Goal: Task Accomplishment & Management: Manage account settings

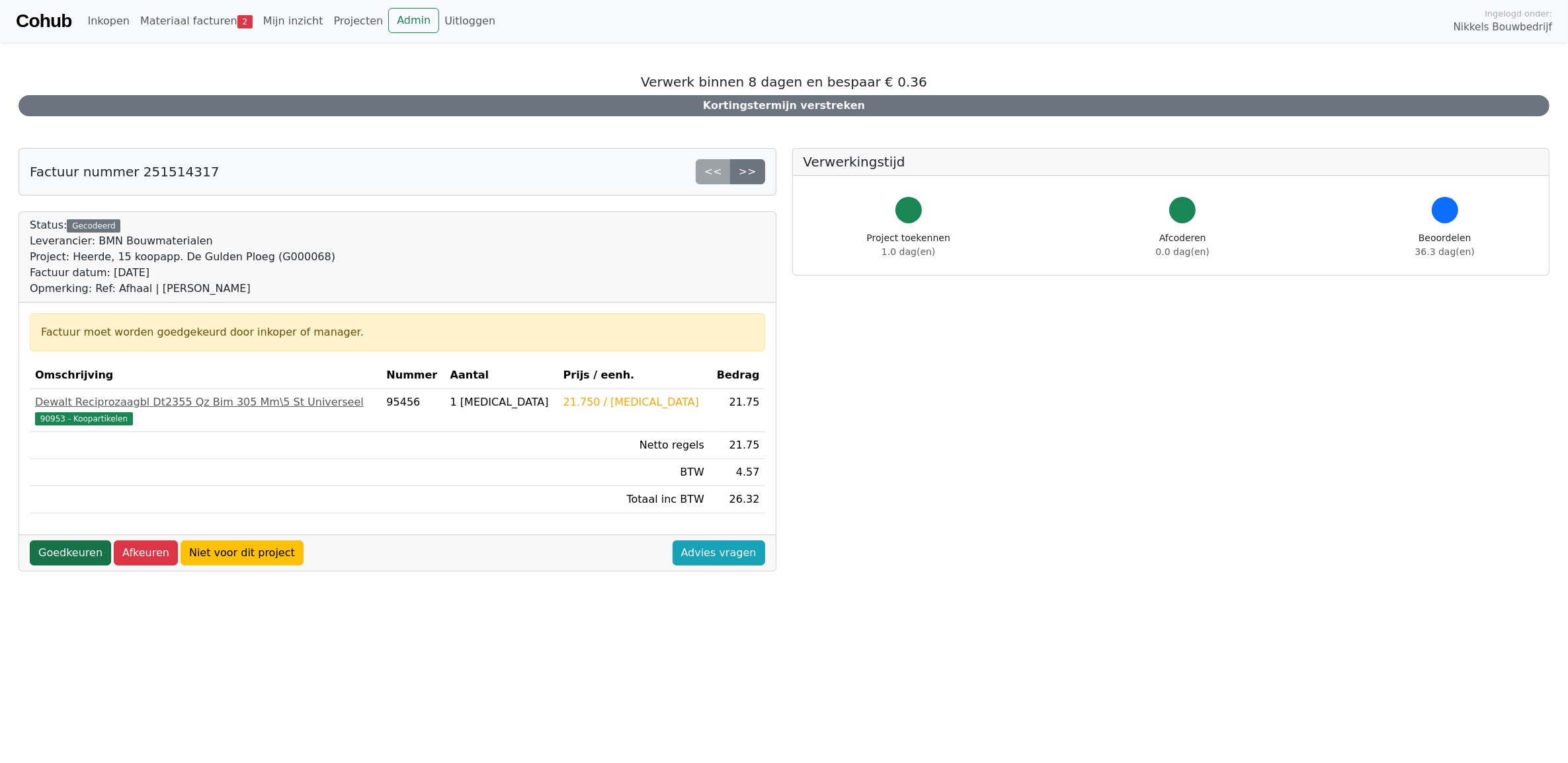
click at [67, 561] on link "Goedkeuren" at bounding box center [70, 553] width 81 height 25
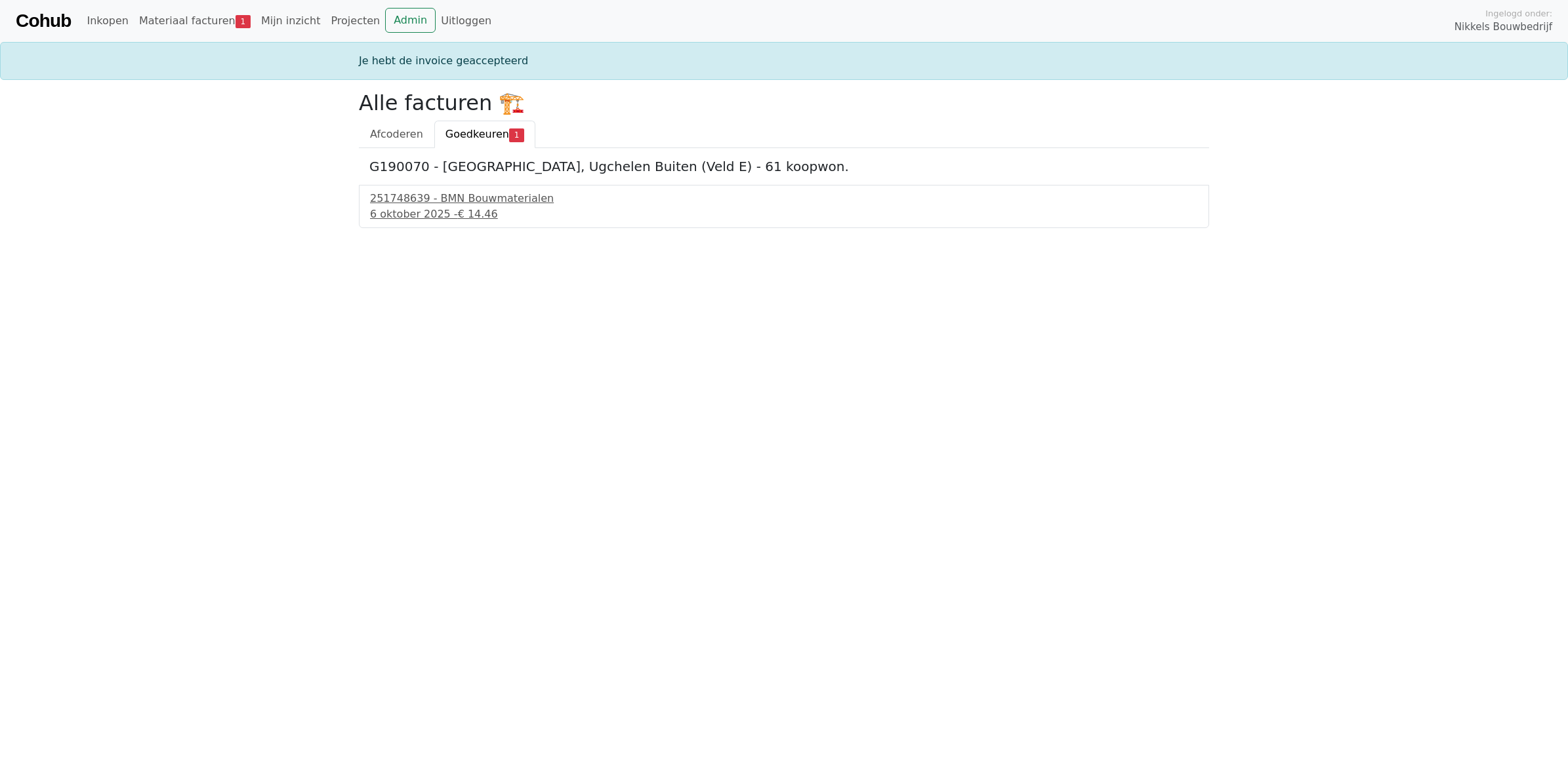
click at [465, 133] on span "Goedkeuren" at bounding box center [477, 134] width 64 height 13
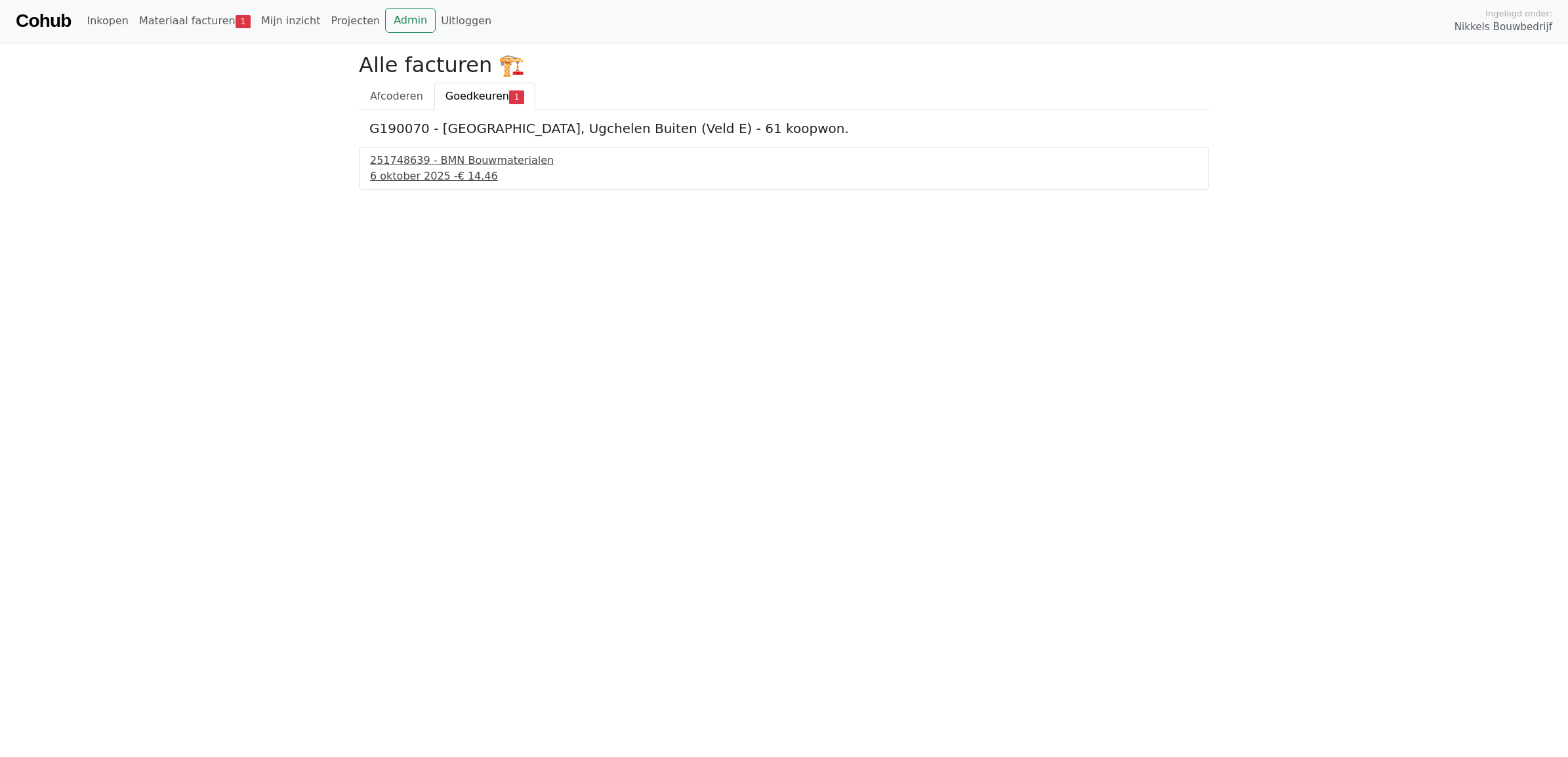
click at [449, 156] on div "251748639 - BMN Bouwmaterialen" at bounding box center [783, 160] width 828 height 16
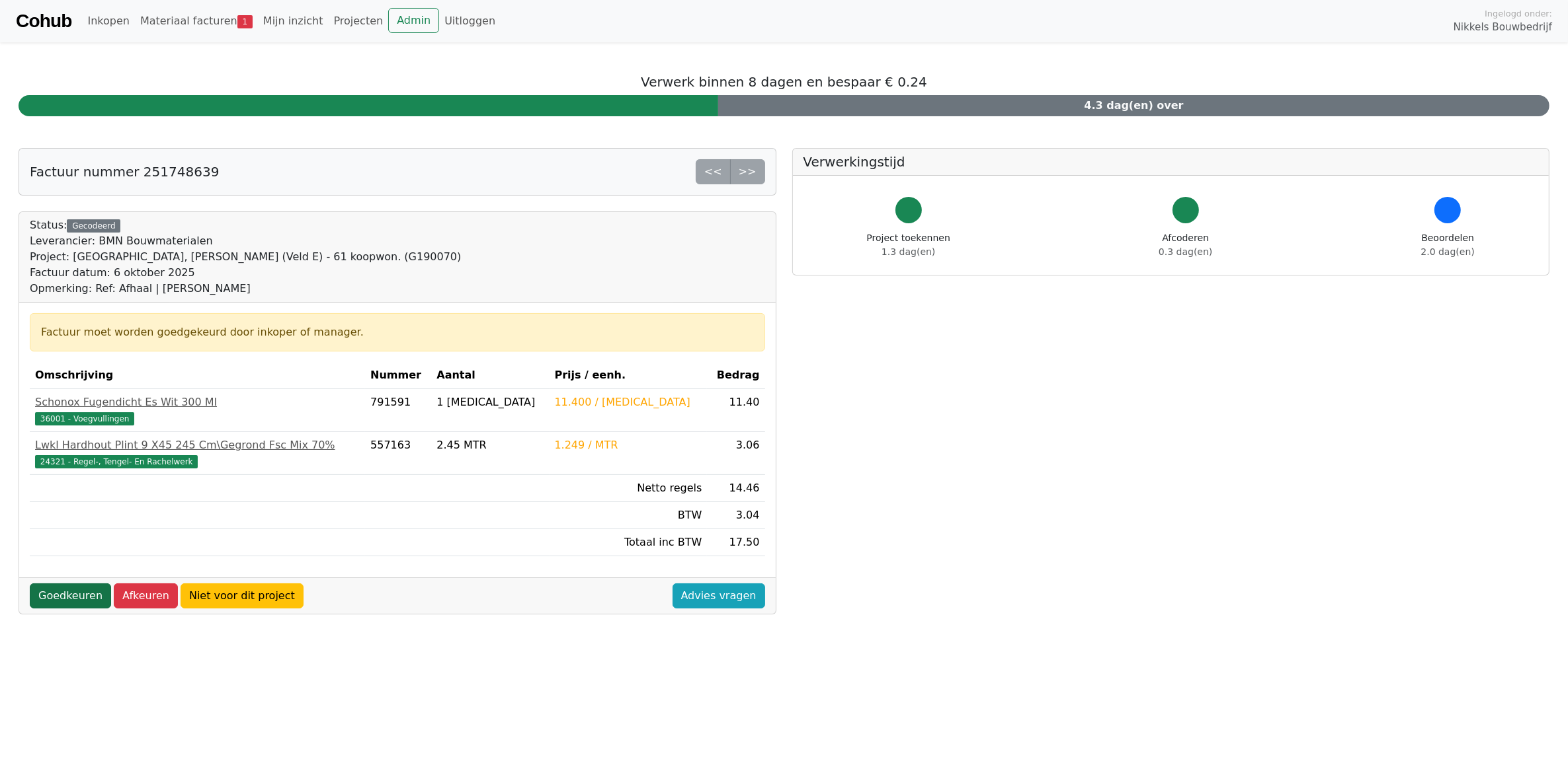
click at [55, 605] on link "Goedkeuren" at bounding box center [70, 597] width 81 height 25
